Goal: Task Accomplishment & Management: Manage account settings

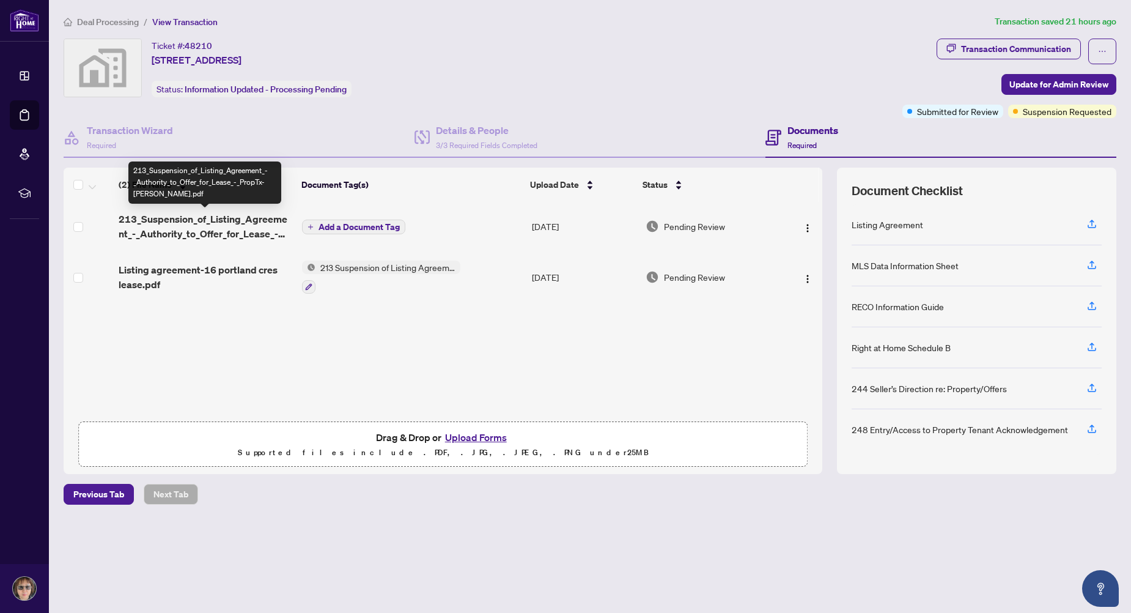
click at [216, 227] on span "213_Suspension_of_Listing_Agreement_-_Authority_to_Offer_for_Lease_-_PropTx-[PE…" at bounding box center [206, 226] width 174 height 29
